Goal: Task Accomplishment & Management: Use online tool/utility

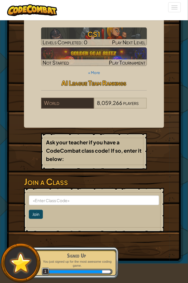
scroll to position [57, 0]
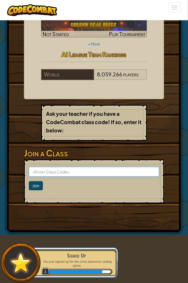
click at [62, 167] on input at bounding box center [94, 172] width 131 height 10
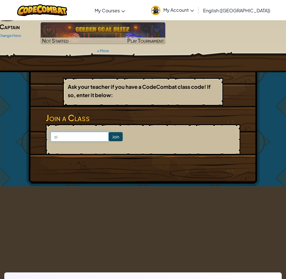
type input "c"
type input "CityCubCrash"
click at [109, 132] on input "Join" at bounding box center [116, 136] width 14 height 9
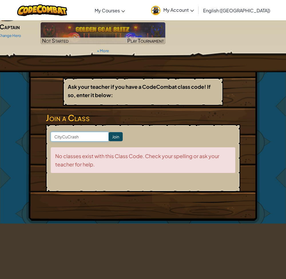
type input "CityCupCrash"
click input "Join" at bounding box center [116, 136] width 14 height 9
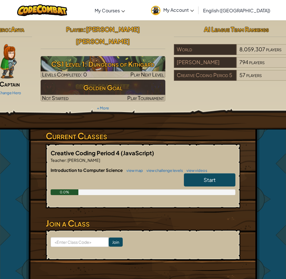
scroll to position [29, 0]
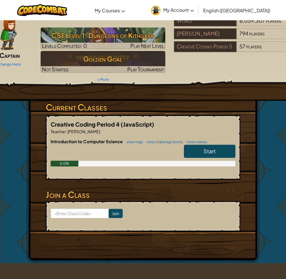
click at [196, 145] on link "Start" at bounding box center [210, 151] width 52 height 13
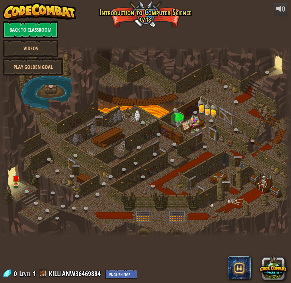
click at [21, 33] on link "Back to Classroom" at bounding box center [30, 29] width 55 height 17
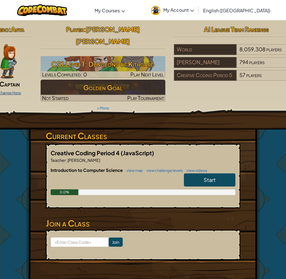
drag, startPoint x: 112, startPoint y: 54, endPoint x: 11, endPoint y: 94, distance: 108.4
click at [11, 94] on link "Change Hero" at bounding box center [9, 92] width 23 height 5
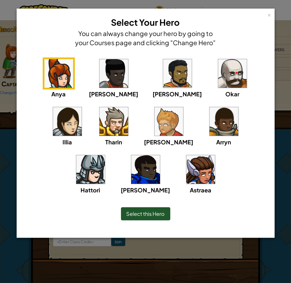
click at [160, 155] on img at bounding box center [145, 169] width 29 height 29
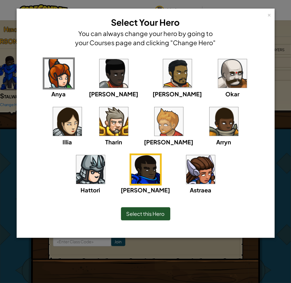
click at [155, 217] on span "Select this Hero" at bounding box center [145, 214] width 38 height 7
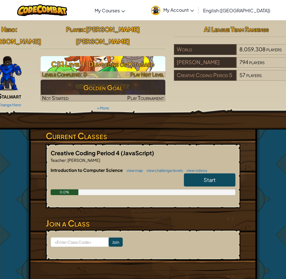
click at [125, 58] on h3 "CS1 Level 1: Dungeons of Kithgard" at bounding box center [103, 64] width 125 height 13
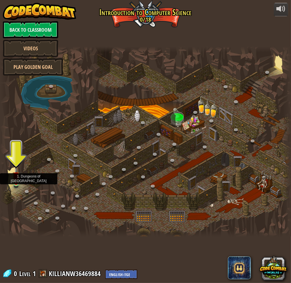
click at [14, 179] on img at bounding box center [16, 176] width 7 height 16
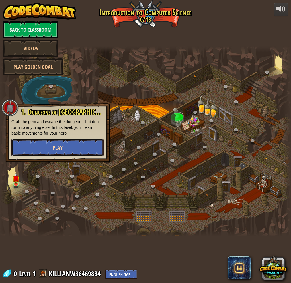
click at [51, 144] on button "Play" at bounding box center [57, 147] width 92 height 17
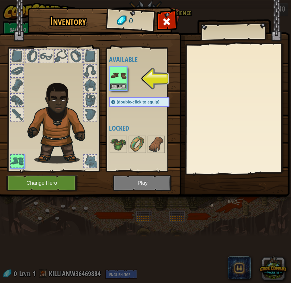
click at [120, 81] on img at bounding box center [118, 76] width 16 height 16
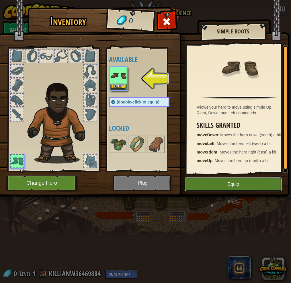
click at [245, 185] on button "Equip" at bounding box center [233, 184] width 97 height 14
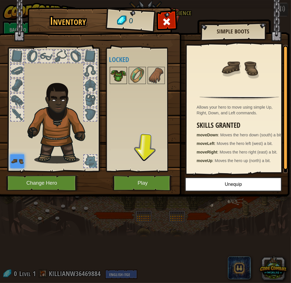
click at [118, 69] on img at bounding box center [118, 76] width 16 height 16
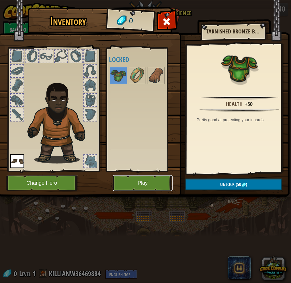
click at [159, 184] on button "Play" at bounding box center [142, 183] width 60 height 16
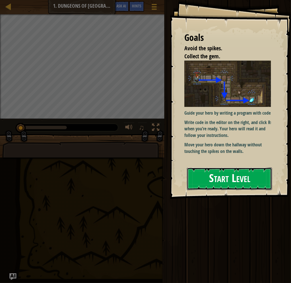
click at [250, 169] on button "Start Level" at bounding box center [229, 179] width 85 height 23
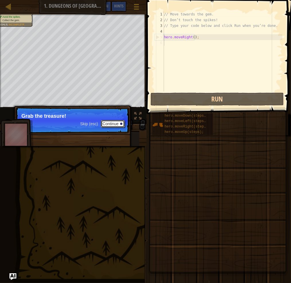
click at [113, 121] on button "Continue" at bounding box center [113, 123] width 24 height 7
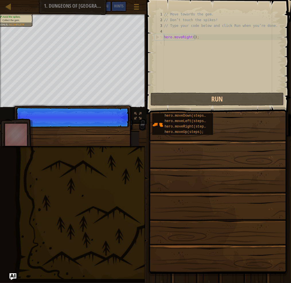
scroll to position [3, 0]
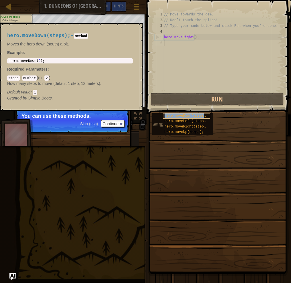
click at [183, 115] on span "hero.moveDown(steps);" at bounding box center [185, 116] width 43 height 4
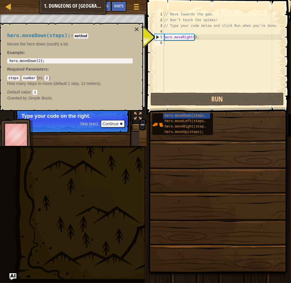
click at [117, 120] on p "Skip (esc) Continue Type your code on the right." at bounding box center [72, 120] width 114 height 26
click at [118, 122] on button "Continue" at bounding box center [113, 123] width 24 height 7
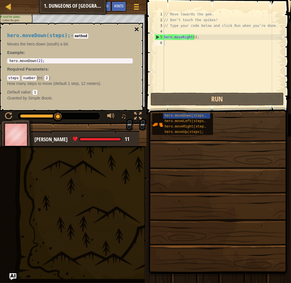
click at [134, 27] on button "×" at bounding box center [136, 29] width 5 height 8
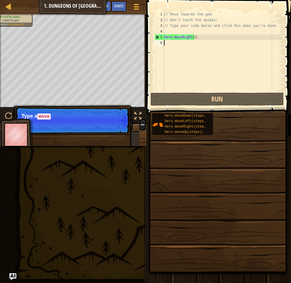
type textarea "h"
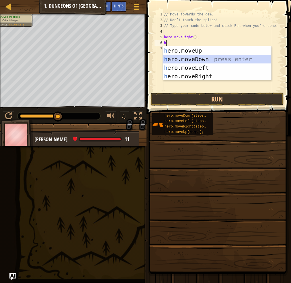
click at [186, 58] on div "h ero.moveUp press enter h ero.moveDown press enter h ero.moveLeft press enter …" at bounding box center [217, 72] width 108 height 52
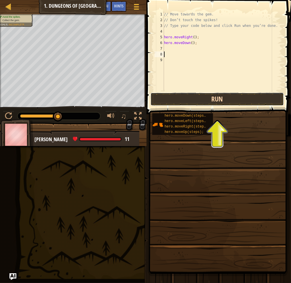
click at [229, 97] on button "Run" at bounding box center [216, 99] width 133 height 13
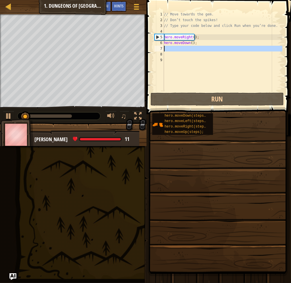
drag, startPoint x: 163, startPoint y: 46, endPoint x: 169, endPoint y: 54, distance: 10.8
click at [162, 48] on div "7" at bounding box center [158, 49] width 9 height 6
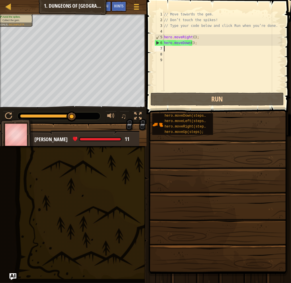
type textarea "h"
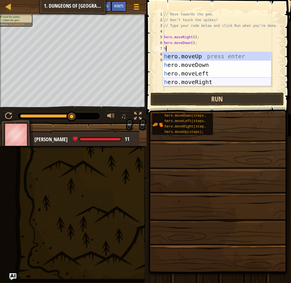
click at [205, 81] on div "h ero.moveUp press enter h ero.moveDown press enter h ero.moveLeft press enter …" at bounding box center [217, 78] width 108 height 52
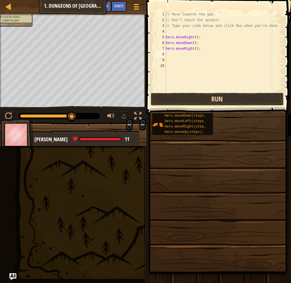
drag, startPoint x: 212, startPoint y: 100, endPoint x: 211, endPoint y: 94, distance: 6.2
click at [211, 97] on button "Run" at bounding box center [216, 99] width 133 height 13
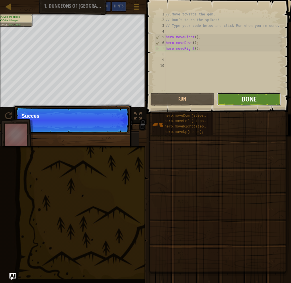
click at [253, 96] on span "Done" at bounding box center [248, 98] width 15 height 9
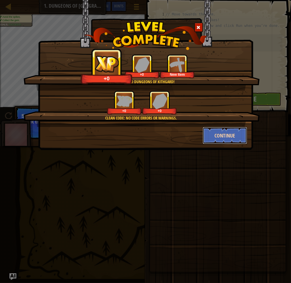
click at [211, 132] on button "Continue" at bounding box center [224, 135] width 44 height 17
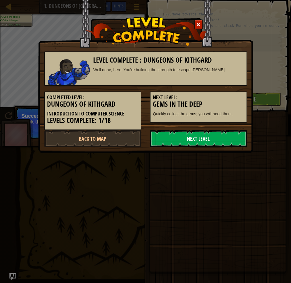
drag, startPoint x: 211, startPoint y: 132, endPoint x: 222, endPoint y: 137, distance: 12.2
click at [222, 137] on link "Next Level" at bounding box center [198, 138] width 97 height 17
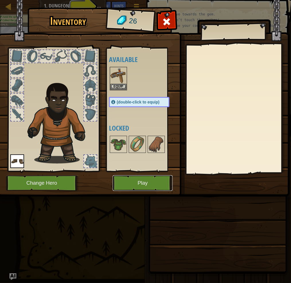
click at [159, 183] on button "Play" at bounding box center [142, 183] width 60 height 16
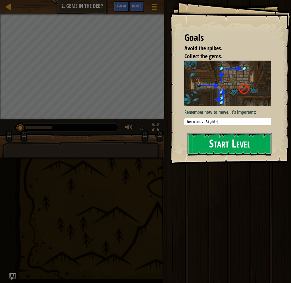
click at [245, 143] on button "Start Level" at bounding box center [229, 144] width 85 height 23
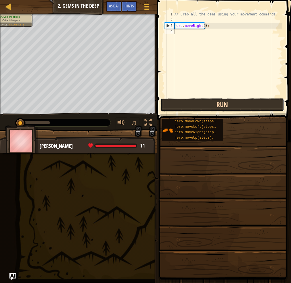
click at [190, 109] on button "Run" at bounding box center [221, 104] width 123 height 13
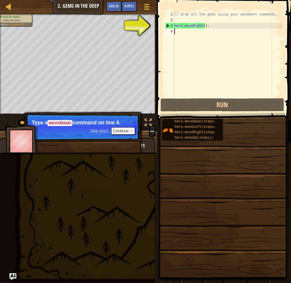
type textarea "h"
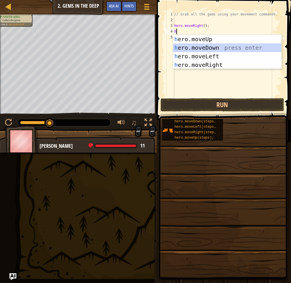
click at [202, 48] on div "h ero.moveUp press enter h ero.moveDown press enter h ero.moveLeft press enter …" at bounding box center [227, 61] width 108 height 52
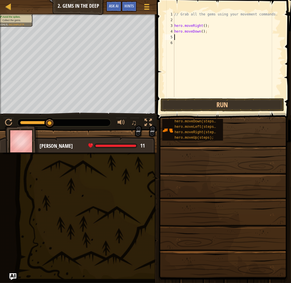
click at [221, 98] on span at bounding box center [224, 51] width 139 height 137
click at [222, 102] on button "Run" at bounding box center [221, 104] width 123 height 13
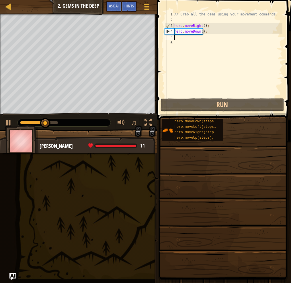
type textarea "h"
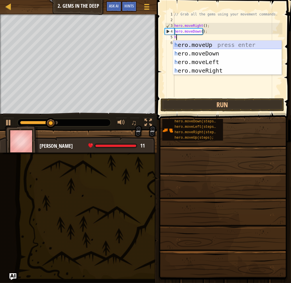
click at [207, 45] on div "h ero.moveUp press enter h ero.moveDown press enter h ero.moveLeft press enter …" at bounding box center [227, 67] width 108 height 52
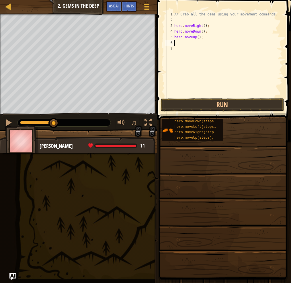
type textarea "h"
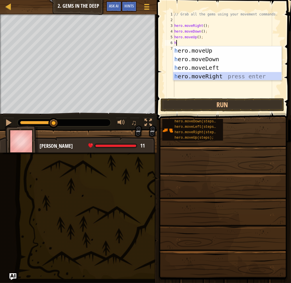
click at [202, 75] on div "h ero.moveUp press enter h ero.moveDown press enter h ero.moveLeft press enter …" at bounding box center [227, 72] width 108 height 52
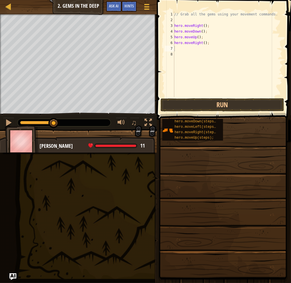
click at [214, 113] on span at bounding box center [223, 197] width 130 height 169
click at [211, 107] on button "Run" at bounding box center [221, 104] width 123 height 13
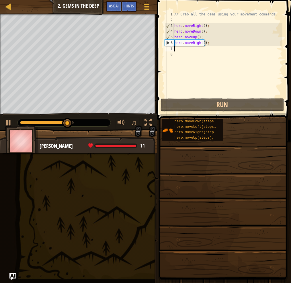
click at [207, 45] on div "// Grab all the gems using your movement commands. hero . moveRight ( ) ; hero …" at bounding box center [227, 59] width 109 height 97
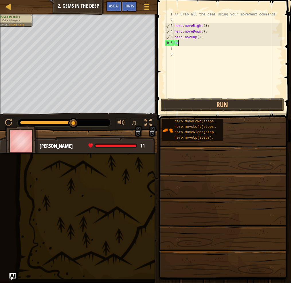
type textarea "h"
type textarea "hero.moveUp();"
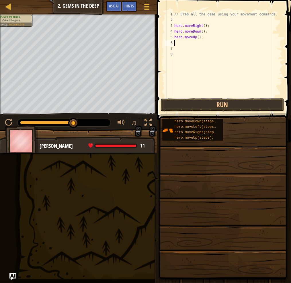
type textarea "h"
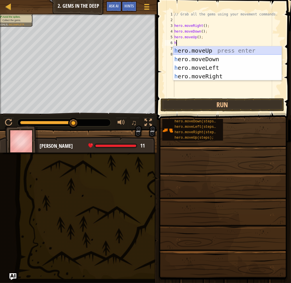
click at [195, 52] on div "h ero.moveUp press enter h ero.moveDown press enter h ero.moveLeft press enter …" at bounding box center [227, 72] width 108 height 52
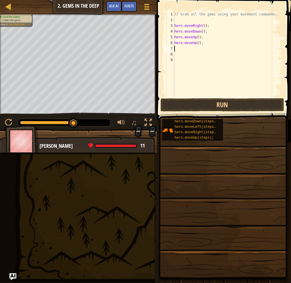
type textarea "h"
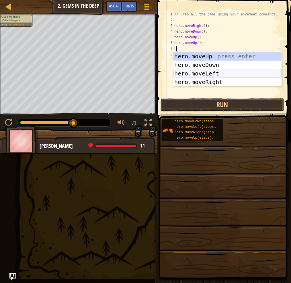
click at [206, 76] on div "h ero.moveUp press enter h ero.moveDown press enter h ero.moveLeft press enter …" at bounding box center [227, 78] width 108 height 52
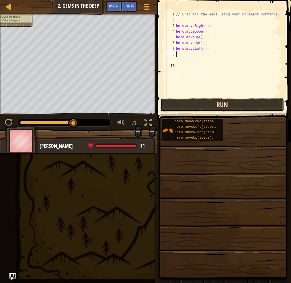
click at [184, 99] on button "Run" at bounding box center [221, 104] width 123 height 13
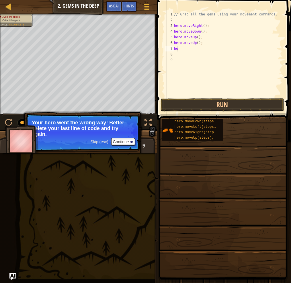
type textarea "h"
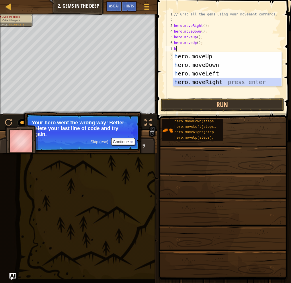
click at [208, 82] on div "h ero.moveUp press enter h ero.moveDown press enter h ero.moveLeft press enter …" at bounding box center [227, 78] width 108 height 52
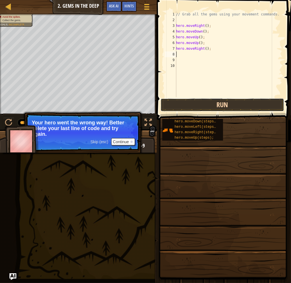
click at [208, 104] on button "Run" at bounding box center [221, 104] width 123 height 13
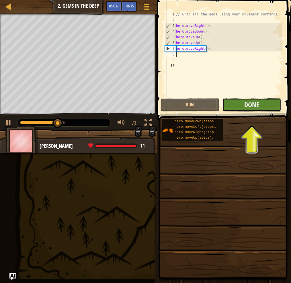
click at [239, 103] on button "Done" at bounding box center [251, 104] width 59 height 13
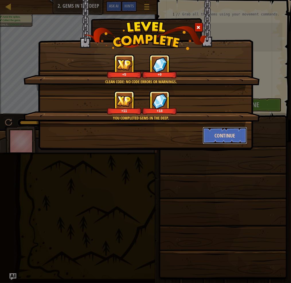
click at [233, 137] on button "Continue" at bounding box center [224, 135] width 44 height 17
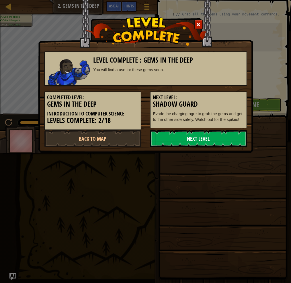
click at [178, 134] on link "Next Level" at bounding box center [198, 138] width 97 height 17
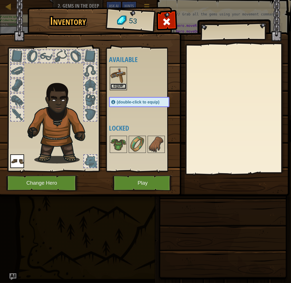
click at [117, 84] on button "Equip" at bounding box center [118, 87] width 16 height 6
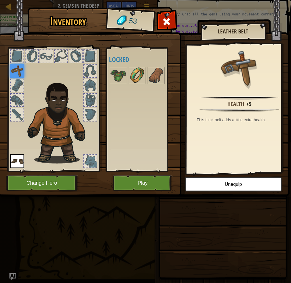
click at [140, 83] on img at bounding box center [137, 76] width 16 height 16
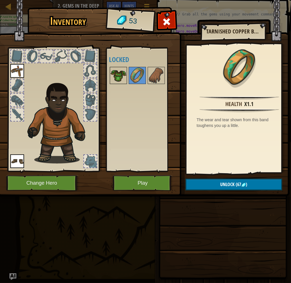
click at [111, 76] on img at bounding box center [118, 76] width 16 height 16
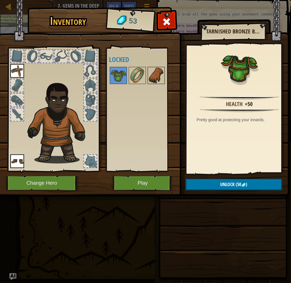
click at [151, 81] on img at bounding box center [156, 76] width 16 height 16
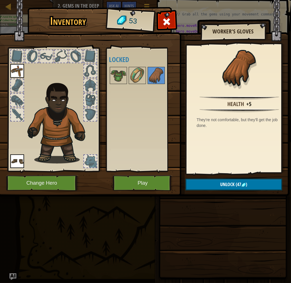
click at [148, 129] on div "Available Equip Equip (double-click to equip) Locked" at bounding box center [145, 109] width 72 height 119
click at [137, 181] on button "Play" at bounding box center [142, 183] width 60 height 16
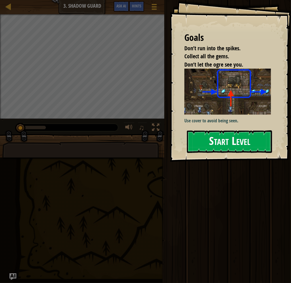
click at [236, 131] on button "Start Level" at bounding box center [229, 142] width 85 height 23
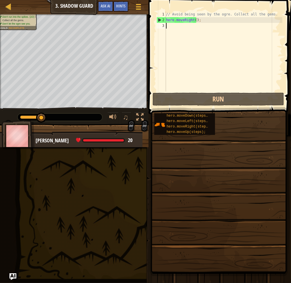
type textarea "h"
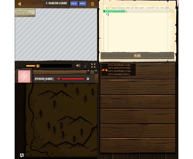
scroll to position [3, 0]
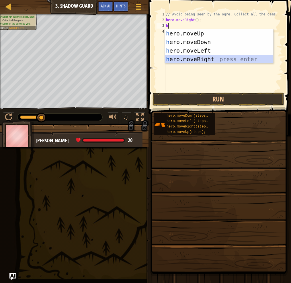
click at [183, 62] on div "h ero.moveUp press enter h ero.moveDown press enter h ero.moveLeft press enter …" at bounding box center [219, 55] width 108 height 52
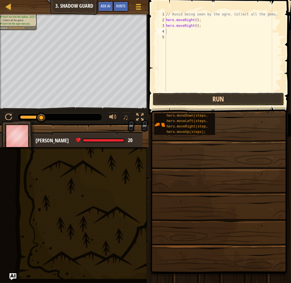
click at [234, 100] on button "Run" at bounding box center [217, 99] width 131 height 13
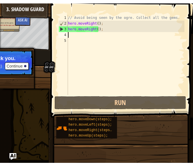
scroll to position [3, 0]
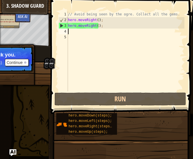
click at [32, 147] on div "Map Introduction to Computer Science 3. Shadow Guard Game Menu Done Hints Ask A…" at bounding box center [96, 79] width 193 height 159
